Goal: Book appointment/travel/reservation

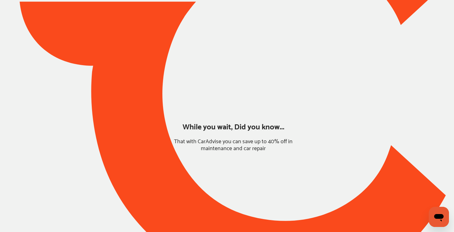
type input "*****"
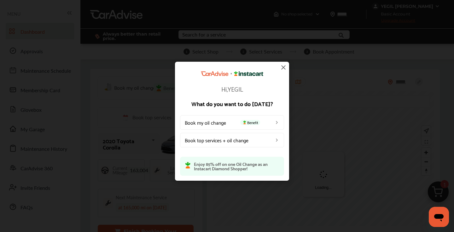
click at [285, 66] on img at bounding box center [284, 68] width 8 height 8
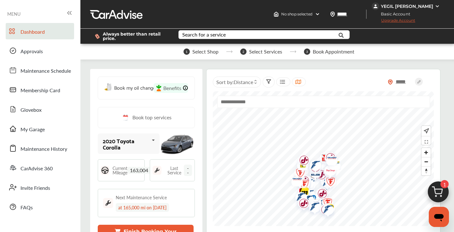
click at [439, 195] on img at bounding box center [438, 194] width 30 height 30
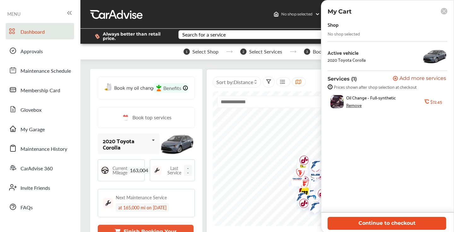
click at [385, 222] on button "Continue to checkout" at bounding box center [387, 223] width 119 height 13
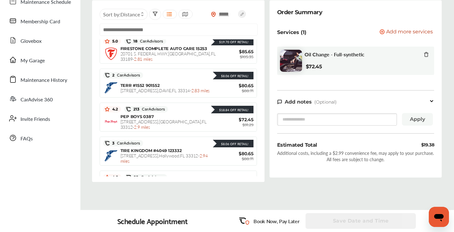
scroll to position [202, 0]
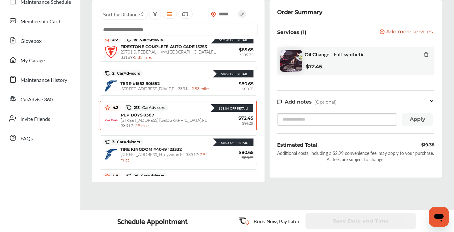
click at [187, 121] on span "[STREET_ADDRESS] - 2.9 miles" at bounding box center [164, 123] width 86 height 12
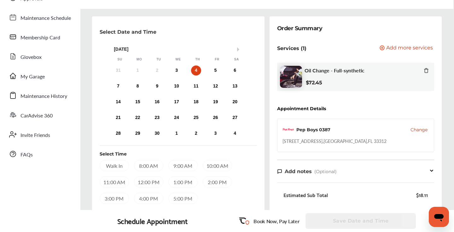
scroll to position [51, 0]
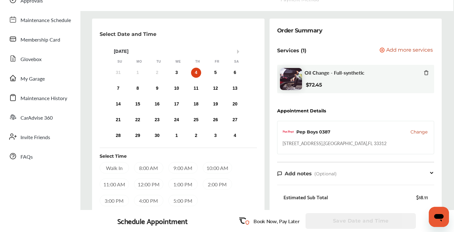
click at [212, 169] on div "10:00 AM" at bounding box center [217, 167] width 29 height 11
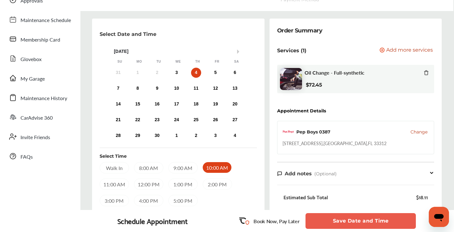
click at [345, 224] on button "Save Date and Time" at bounding box center [360, 221] width 110 height 16
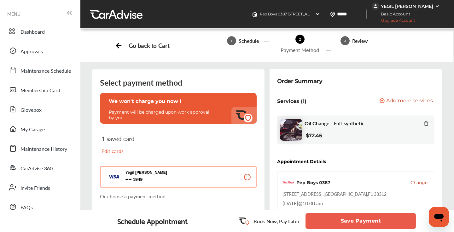
click at [347, 220] on button "Save Payment" at bounding box center [360, 221] width 110 height 16
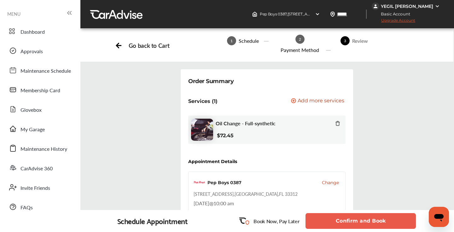
click at [347, 220] on button "Confirm and Book" at bounding box center [360, 221] width 110 height 16
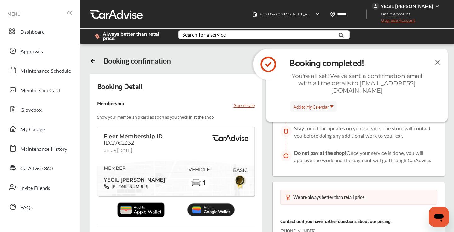
click at [437, 61] on img at bounding box center [438, 62] width 8 height 8
